Goal: Task Accomplishment & Management: Complete application form

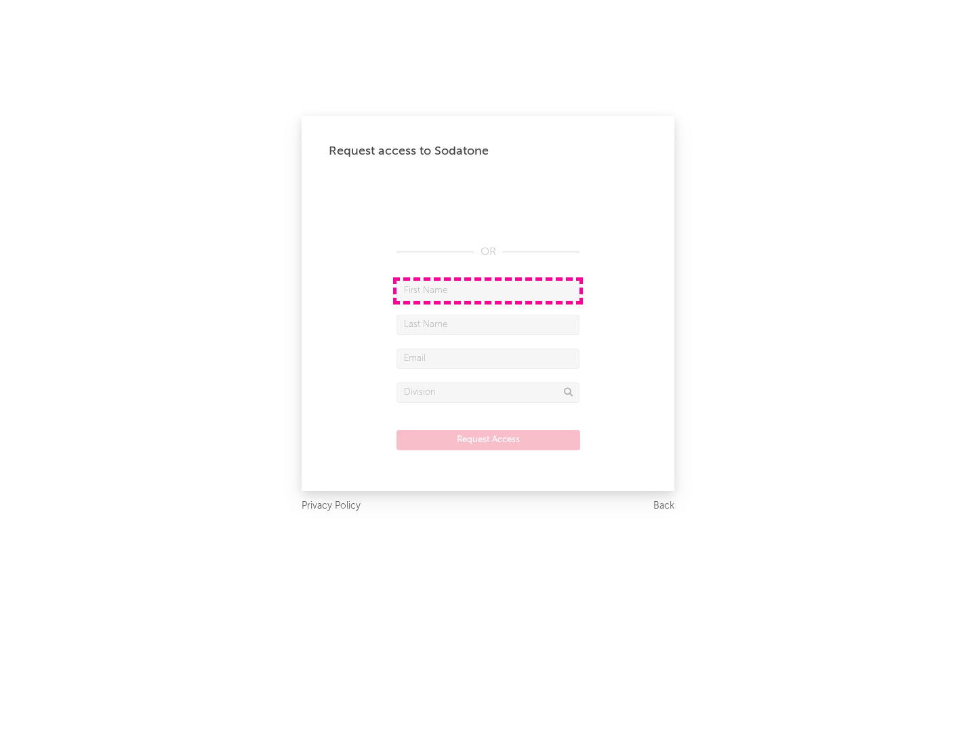
click at [488, 290] on input "text" at bounding box center [488, 291] width 183 height 20
type input "[PERSON_NAME]"
click at [488, 324] on input "text" at bounding box center [488, 325] width 183 height 20
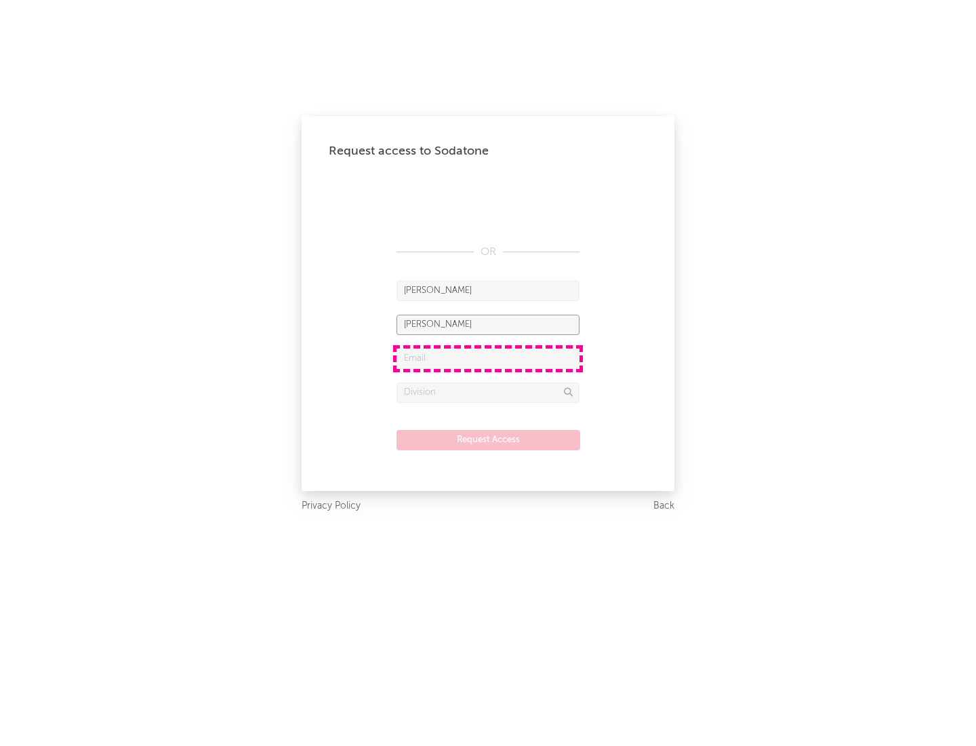
type input "[PERSON_NAME]"
click at [488, 358] on input "text" at bounding box center [488, 358] width 183 height 20
type input "[EMAIL_ADDRESS][DOMAIN_NAME]"
click at [488, 392] on input "text" at bounding box center [488, 392] width 183 height 20
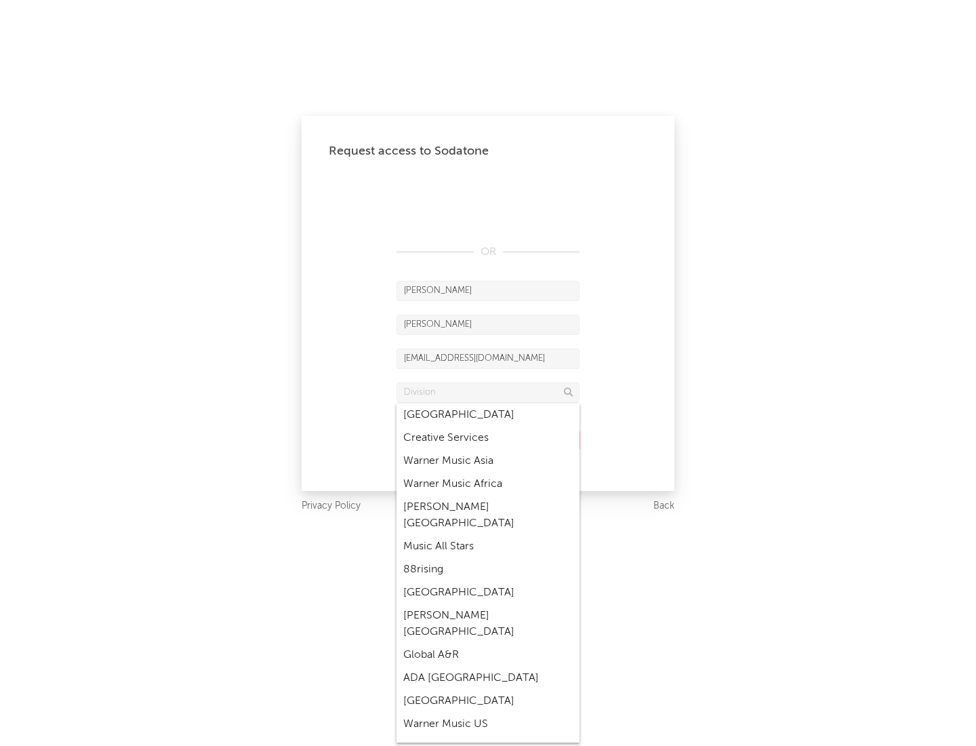
click at [488, 535] on div "Music All Stars" at bounding box center [488, 546] width 183 height 23
type input "Music All Stars"
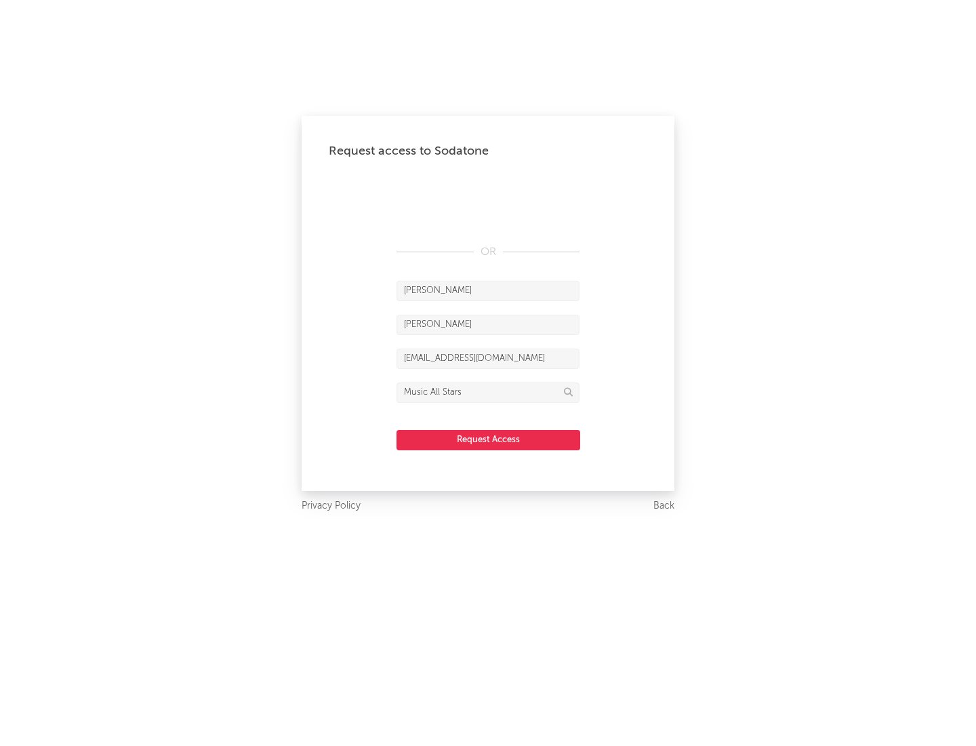
click at [488, 439] on button "Request Access" at bounding box center [489, 440] width 184 height 20
